Goal: Transaction & Acquisition: Purchase product/service

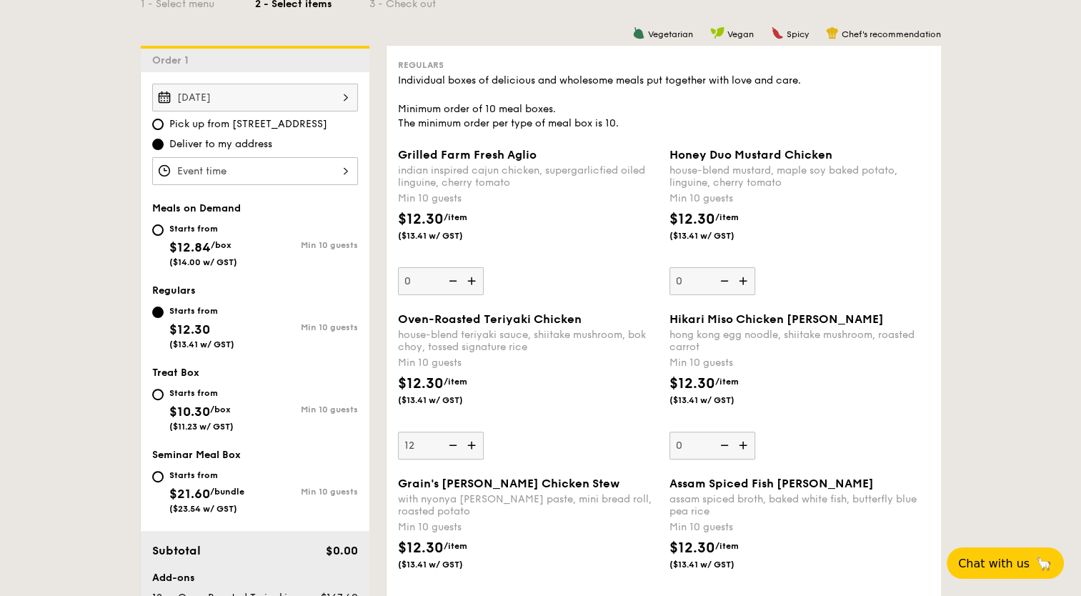
scroll to position [429, 0]
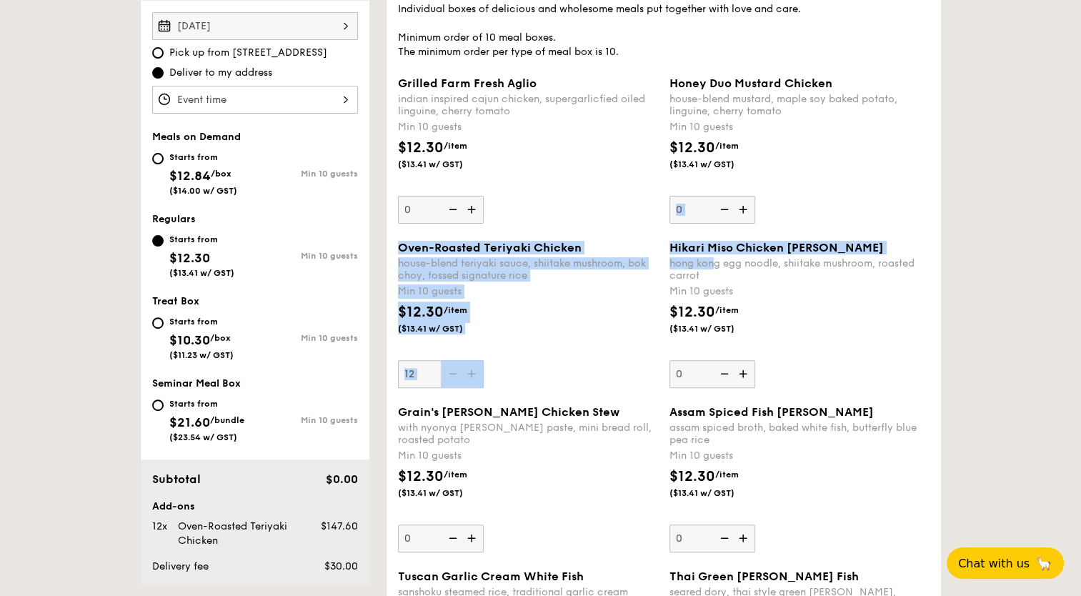
drag, startPoint x: 666, startPoint y: 239, endPoint x: 712, endPoint y: 256, distance: 48.9
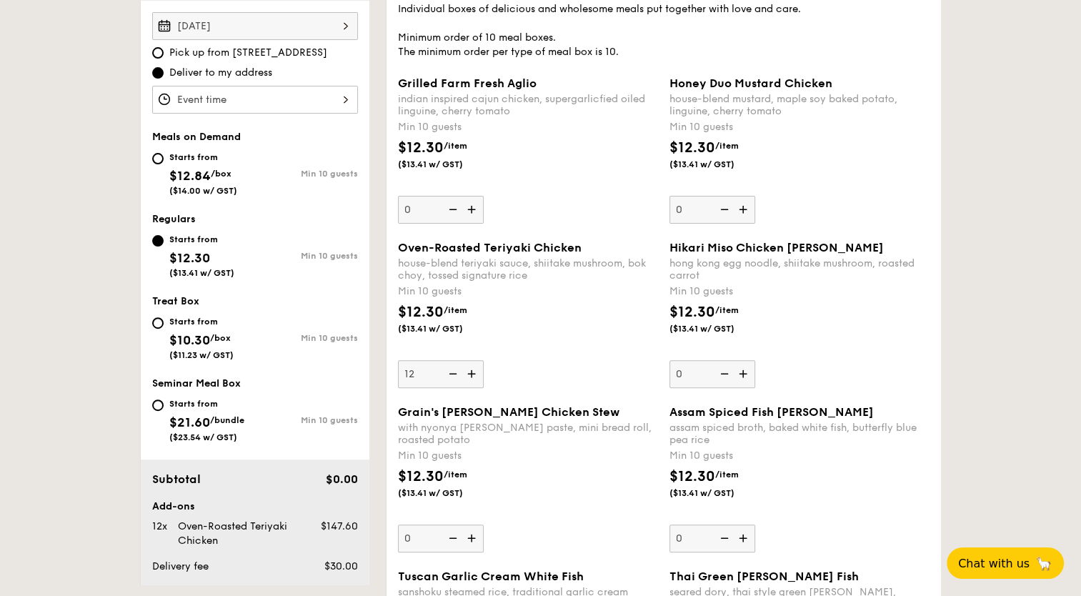
click at [758, 273] on div "hong kong egg noodle, shiitake mushroom, roasted carrot" at bounding box center [800, 269] width 260 height 24
click at [755, 360] on input "0" at bounding box center [713, 374] width 86 height 28
drag, startPoint x: 671, startPoint y: 246, endPoint x: 863, endPoint y: 242, distance: 191.6
click at [863, 242] on div "Hikari Miso Chicken [PERSON_NAME]" at bounding box center [800, 248] width 260 height 14
copy span "Hikari Miso Chicken [PERSON_NAME]"
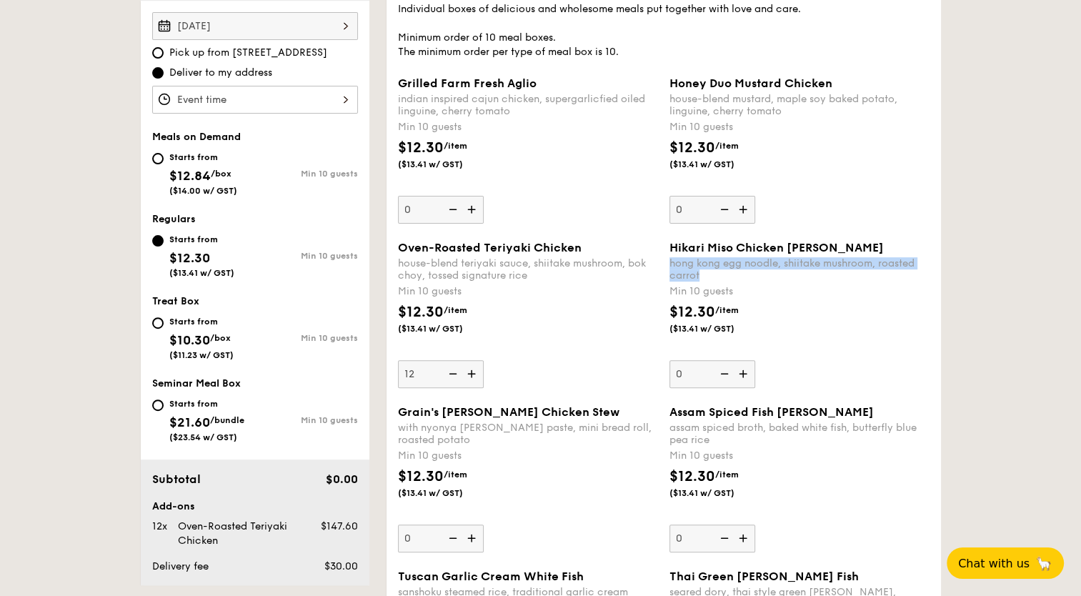
drag, startPoint x: 671, startPoint y: 263, endPoint x: 705, endPoint y: 279, distance: 37.1
click at [705, 279] on div "hong kong egg noodle, shiitake mushroom, roasted carrot" at bounding box center [800, 269] width 260 height 24
copy div "hong kong egg noodle, shiitake mushroom, roasted carrot"
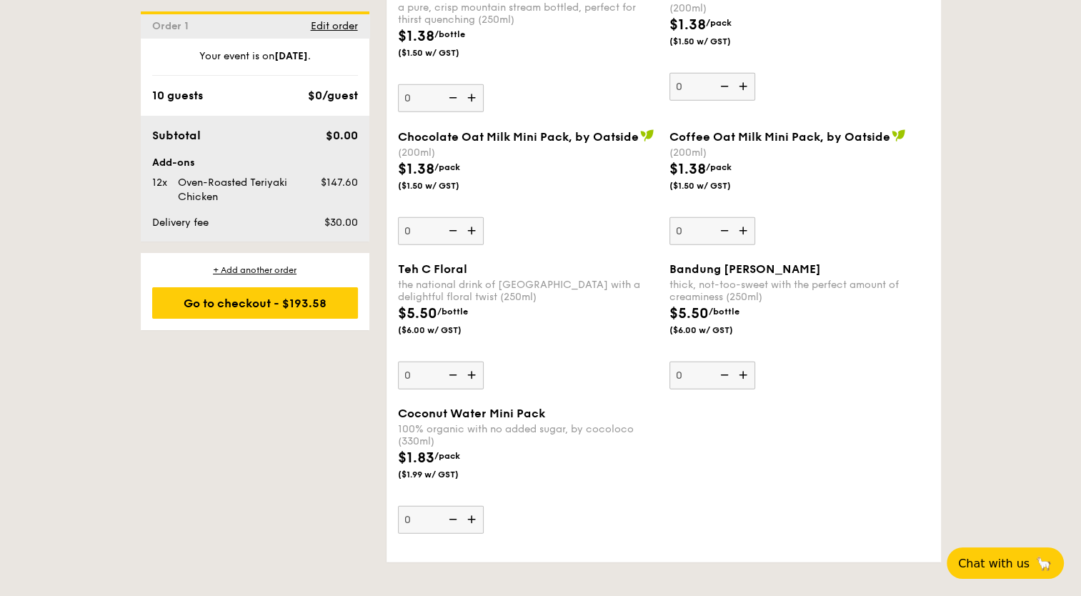
scroll to position [3999, 0]
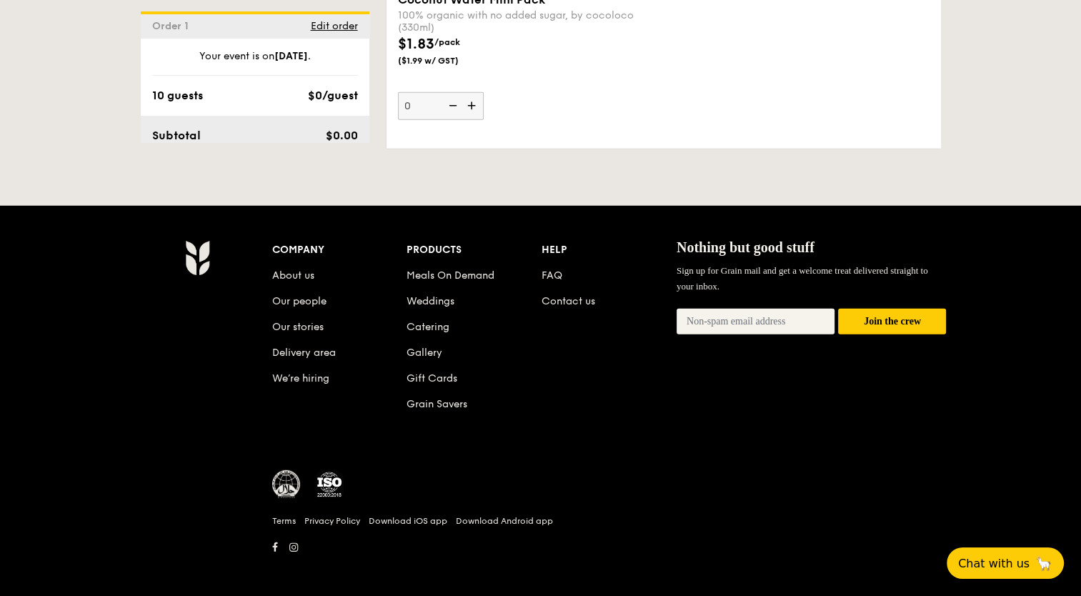
click at [581, 286] on li "Contact us" at bounding box center [609, 299] width 135 height 26
click at [575, 297] on link "Contact us" at bounding box center [569, 301] width 54 height 12
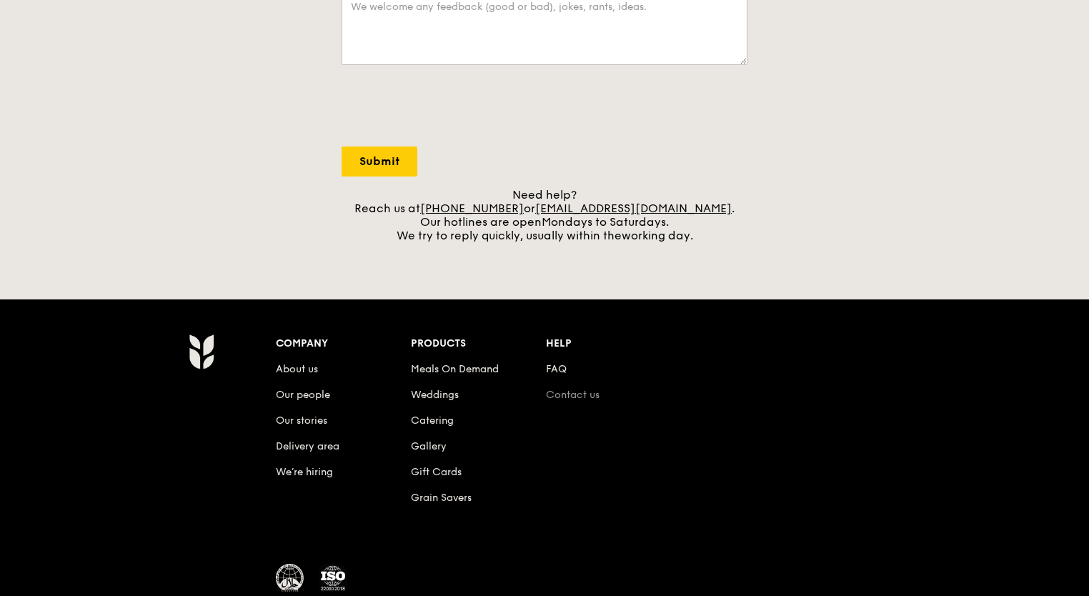
scroll to position [555, 0]
